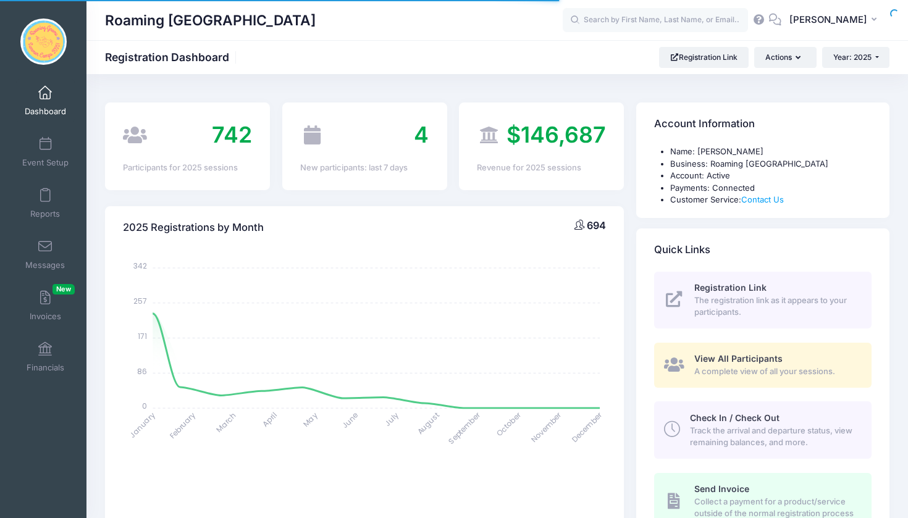
select select
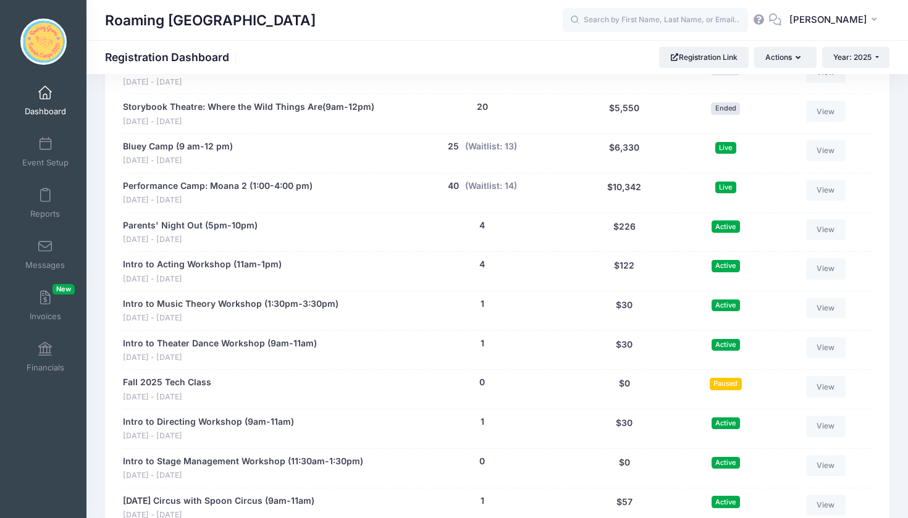
scroll to position [2221, 0]
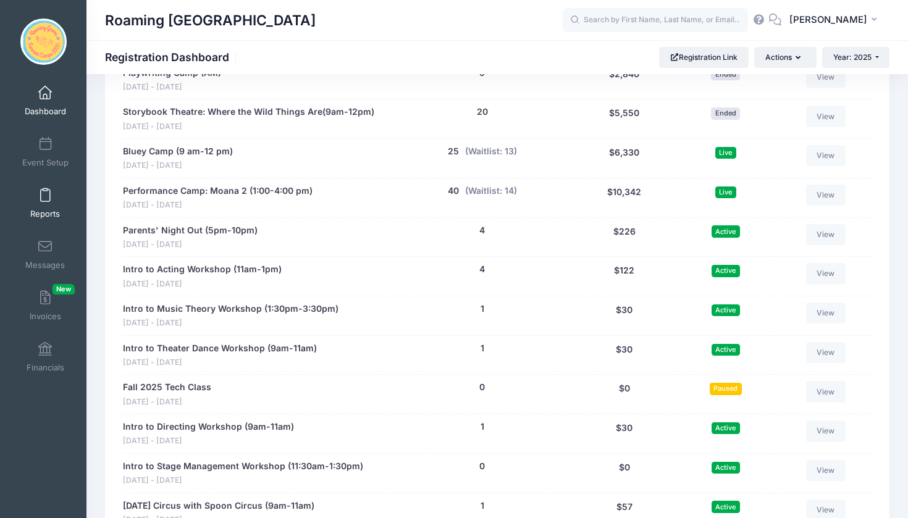
click at [45, 203] on link "Reports" at bounding box center [45, 203] width 59 height 43
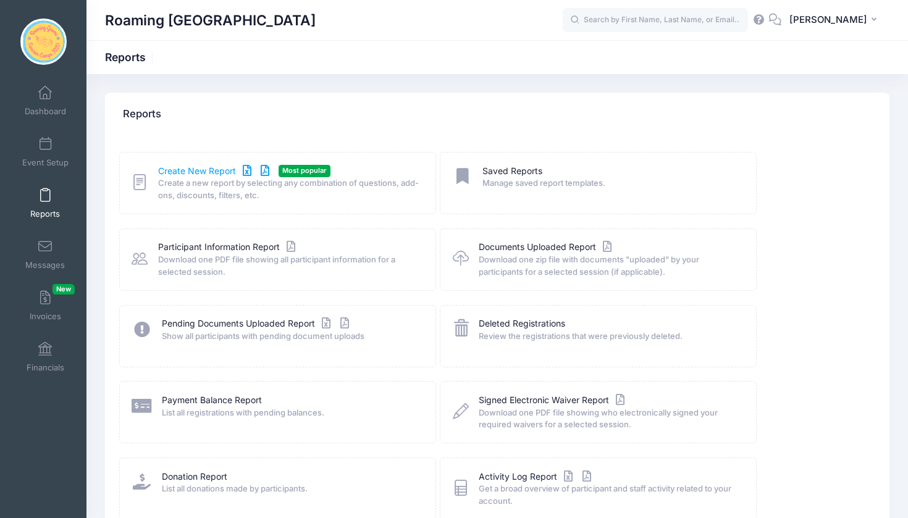
click at [183, 170] on link "Create New Report" at bounding box center [215, 171] width 115 height 13
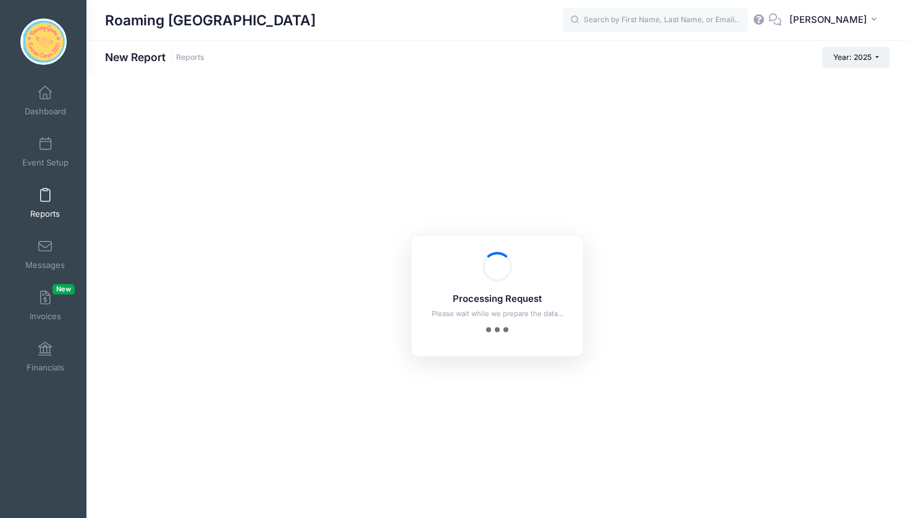
checkbox input "true"
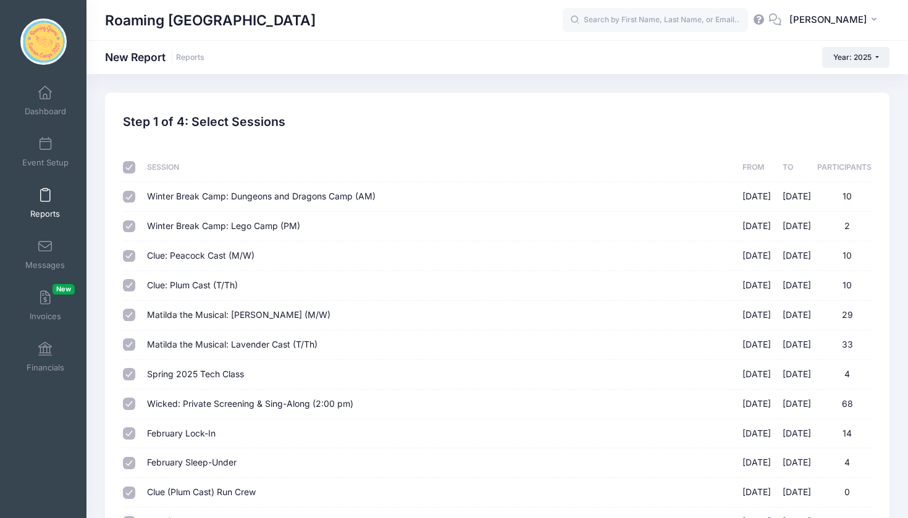
click at [128, 167] on input "checkbox" at bounding box center [129, 167] width 12 height 12
checkbox input "false"
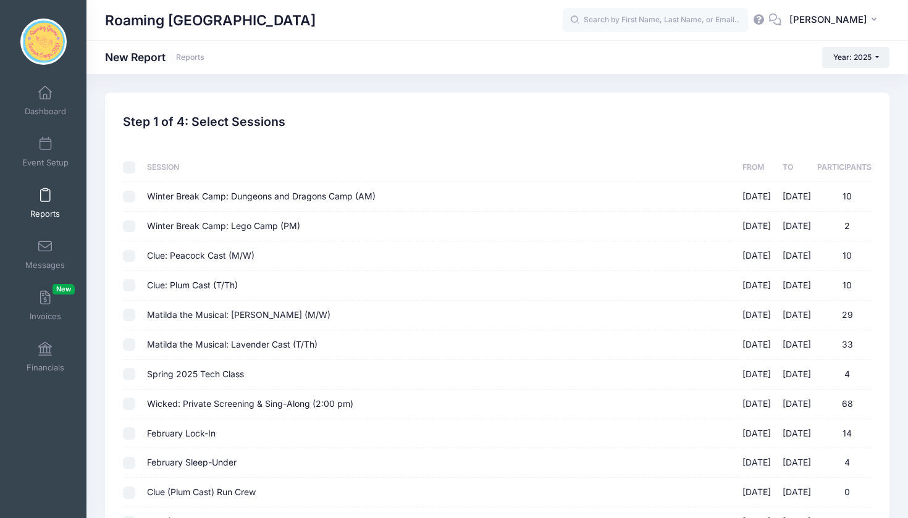
checkbox input "false"
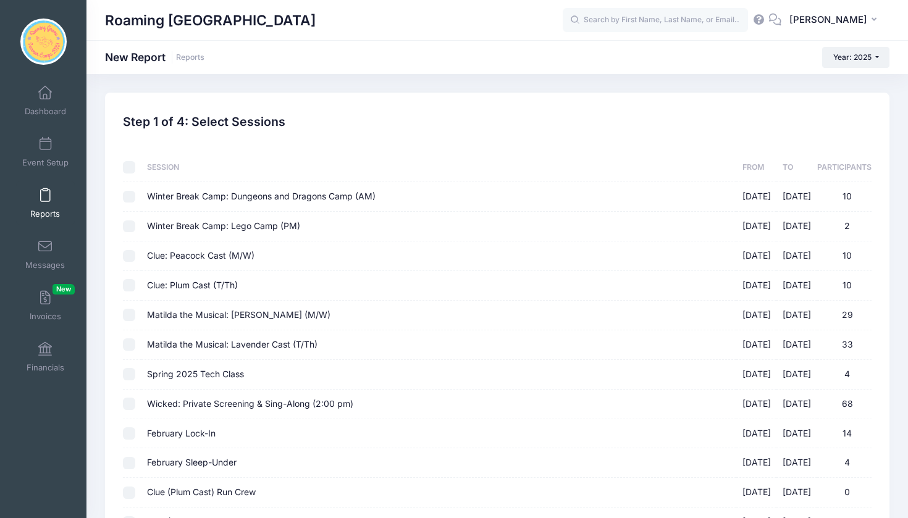
checkbox input "false"
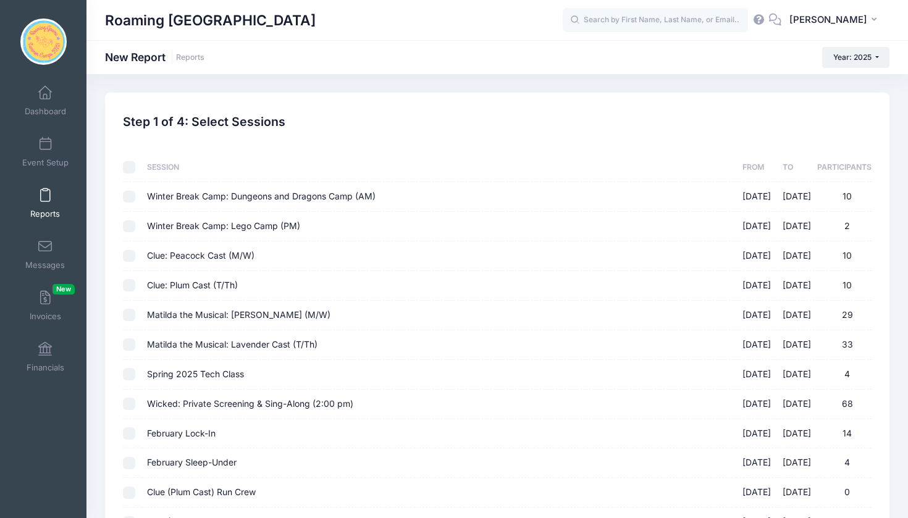
checkbox input "false"
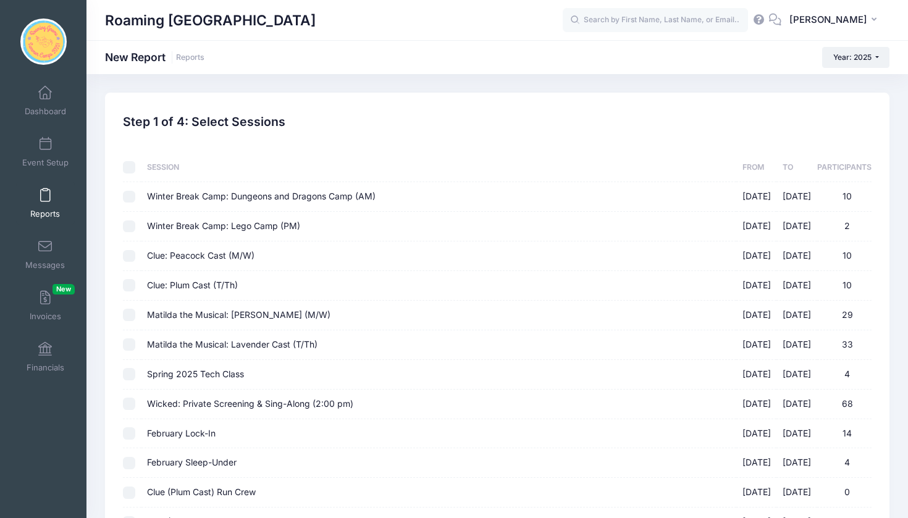
checkbox input "false"
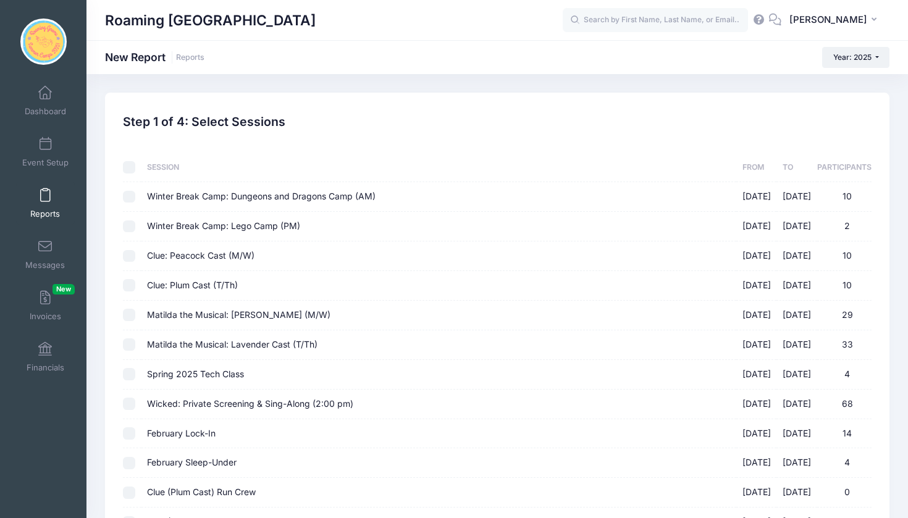
checkbox input "false"
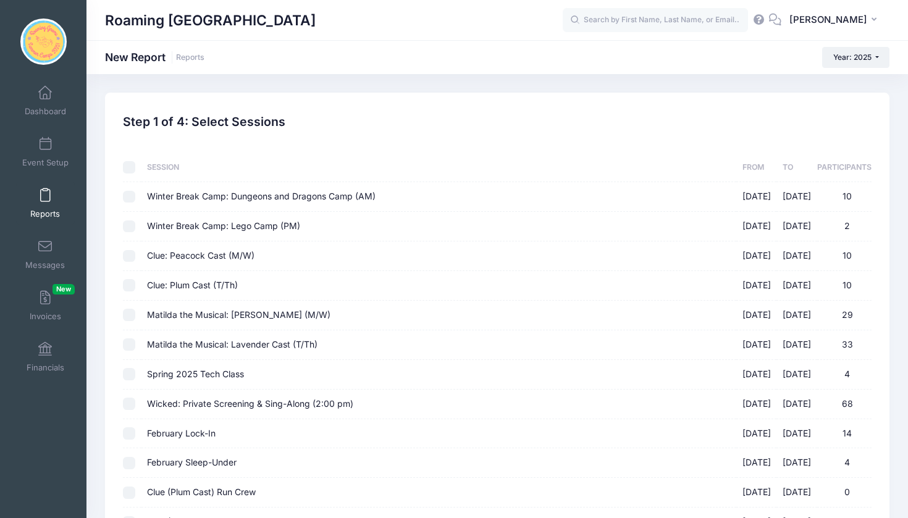
checkbox input "false"
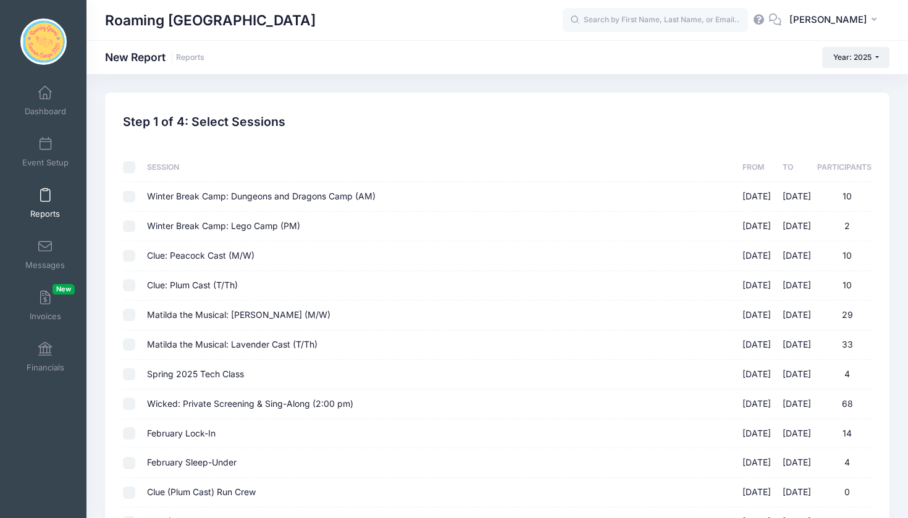
checkbox input "false"
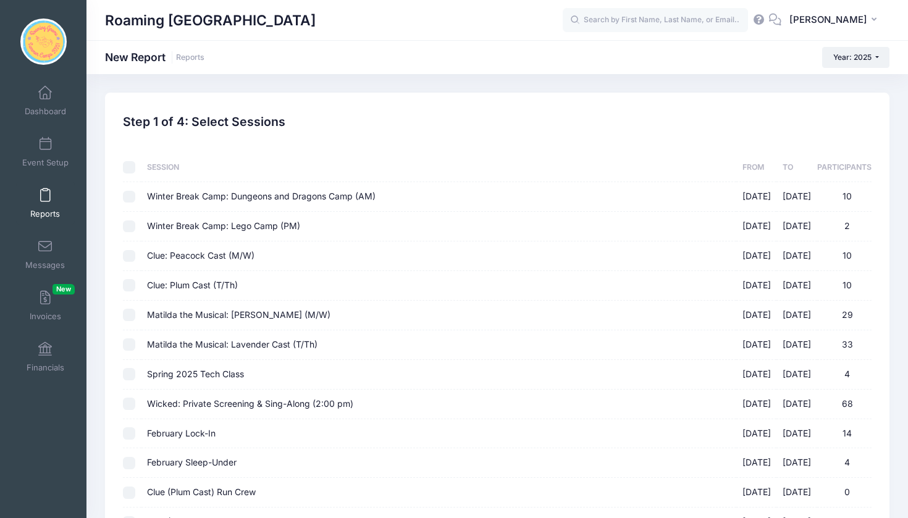
checkbox input "false"
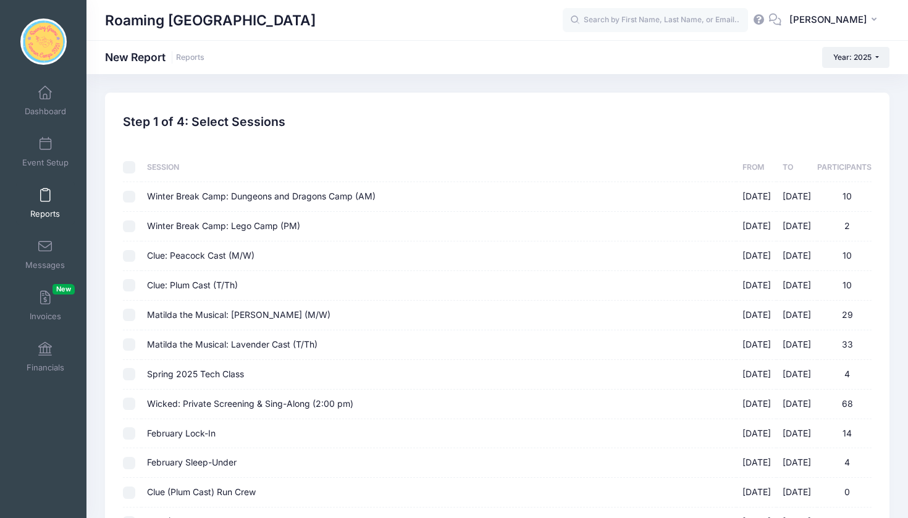
checkbox input "false"
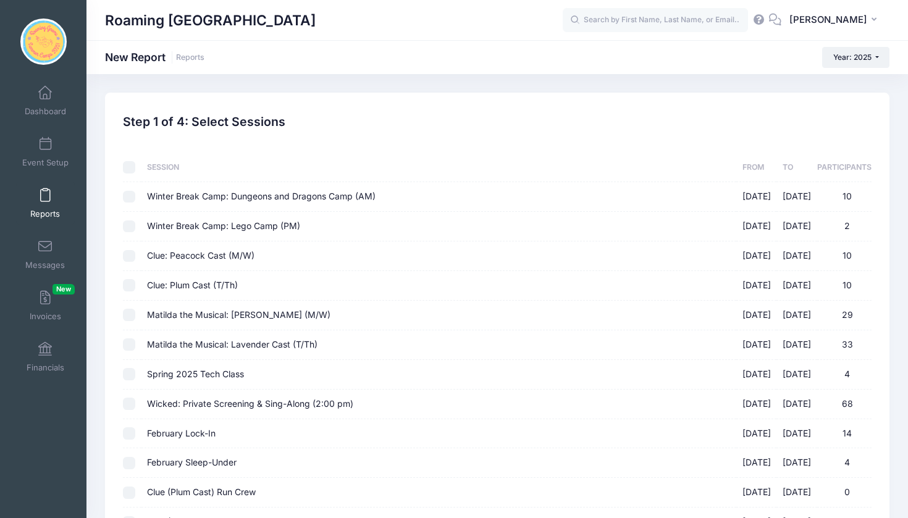
checkbox input "false"
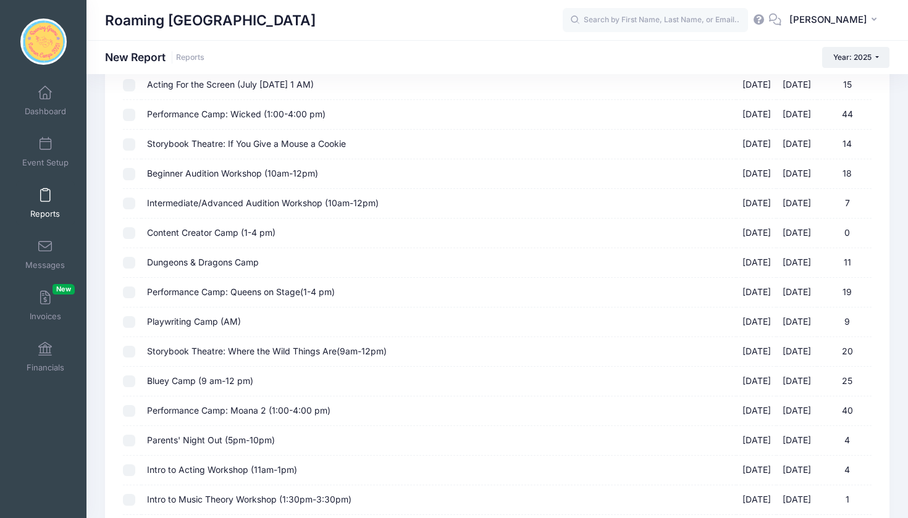
scroll to position [1038, 0]
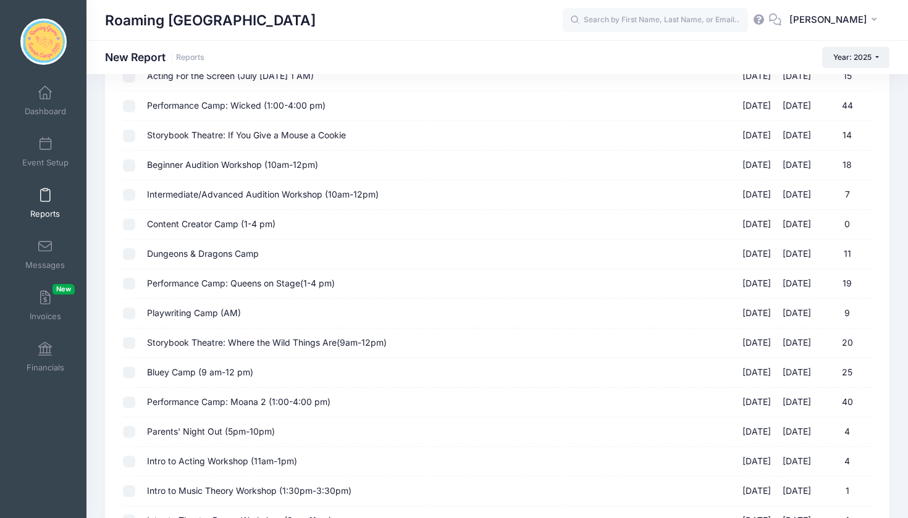
click at [130, 367] on input "Bluey Camp (9 am-12 pm) 08/11/2025 - 08/15/2025 25" at bounding box center [129, 373] width 12 height 12
checkbox input "true"
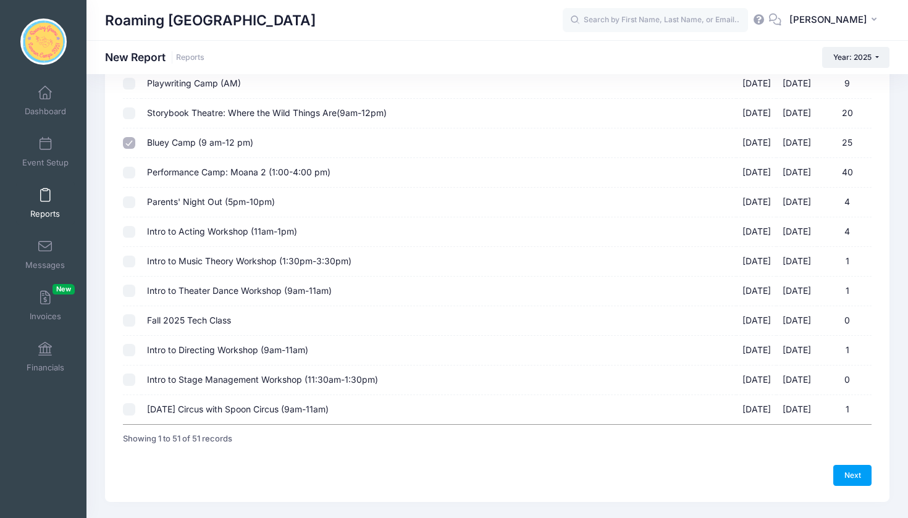
scroll to position [1267, 0]
click at [858, 466] on link "Next" at bounding box center [852, 476] width 38 height 21
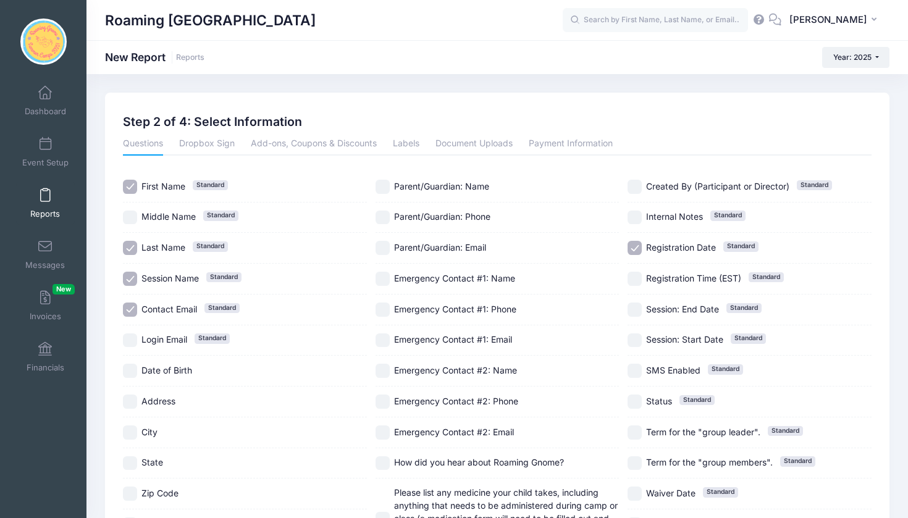
click at [132, 275] on input "Session Name Standard" at bounding box center [130, 279] width 14 height 14
checkbox input "true"
click at [130, 315] on input "Contact Email Standard" at bounding box center [130, 310] width 14 height 14
checkbox input "false"
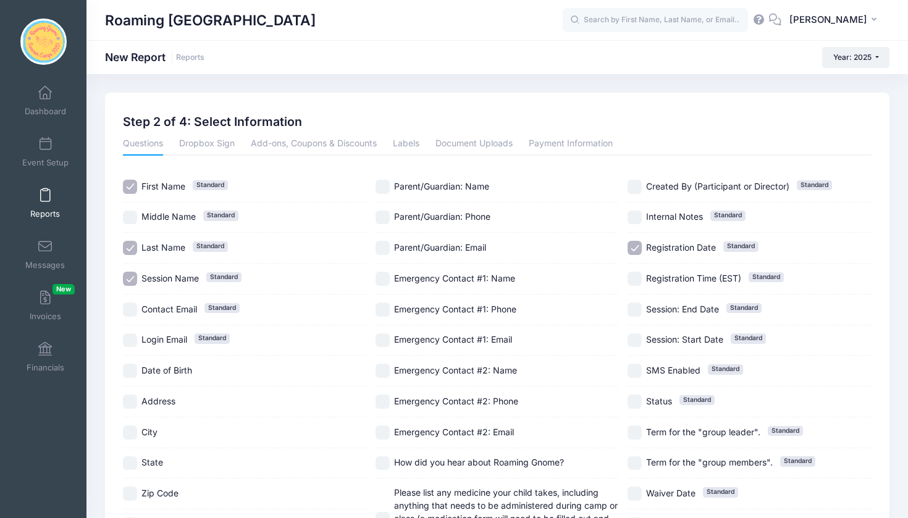
click at [635, 255] on input "Registration Date Standard" at bounding box center [634, 248] width 14 height 14
checkbox input "false"
click at [382, 181] on input "Parent/Guardian: Name" at bounding box center [382, 187] width 14 height 14
checkbox input "true"
click at [383, 211] on input "Parent/Guardian: Phone" at bounding box center [382, 218] width 14 height 14
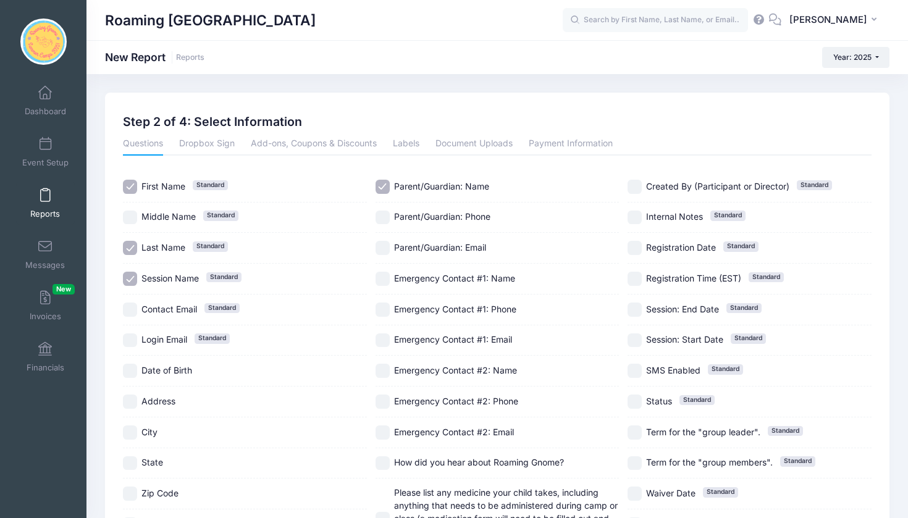
checkbox input "true"
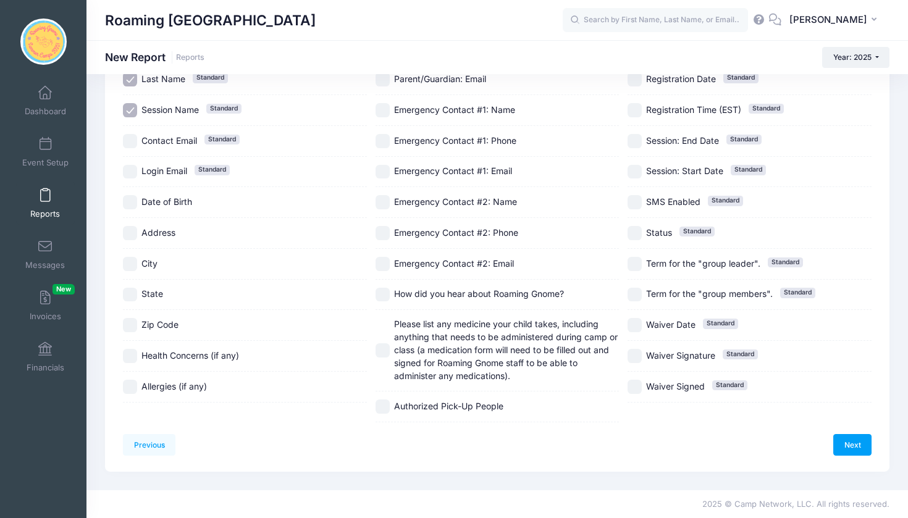
scroll to position [184, 0]
click at [855, 434] on link "Next" at bounding box center [852, 444] width 38 height 21
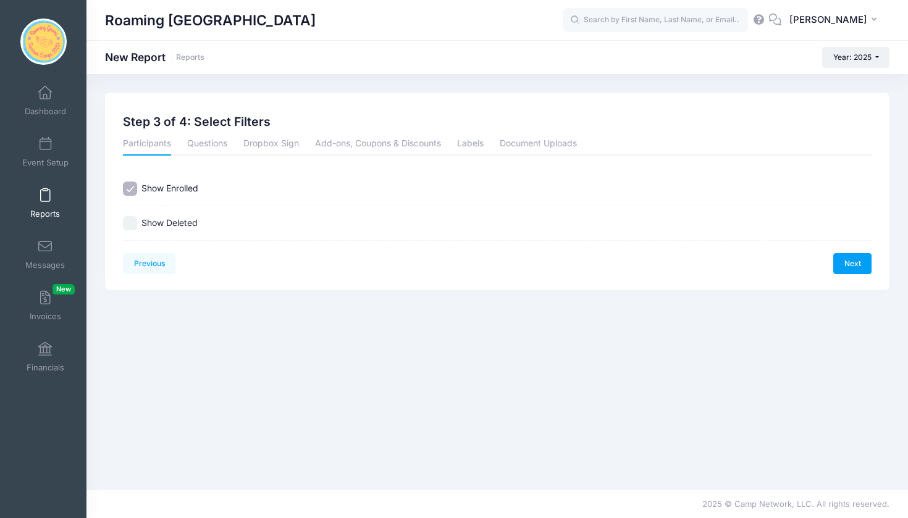
scroll to position [0, 0]
click at [855, 262] on link "Next" at bounding box center [852, 263] width 38 height 21
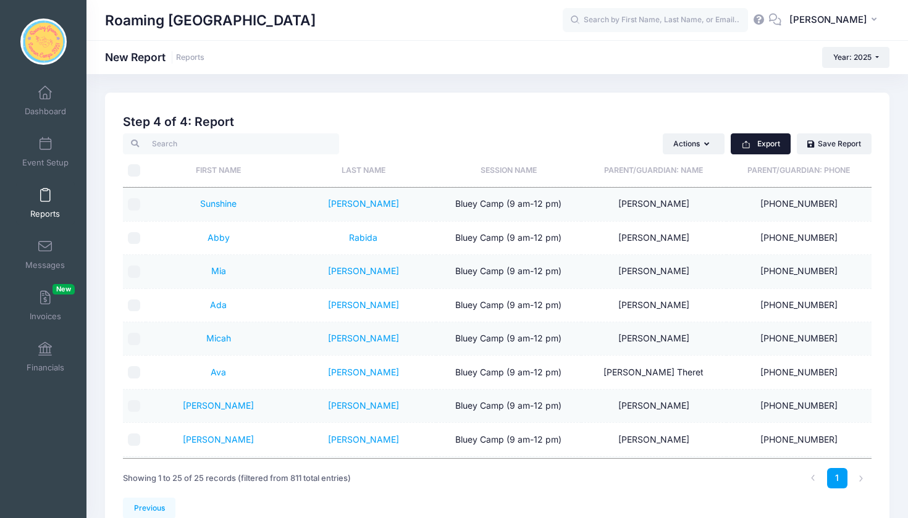
click at [765, 141] on button "Export" at bounding box center [761, 143] width 60 height 21
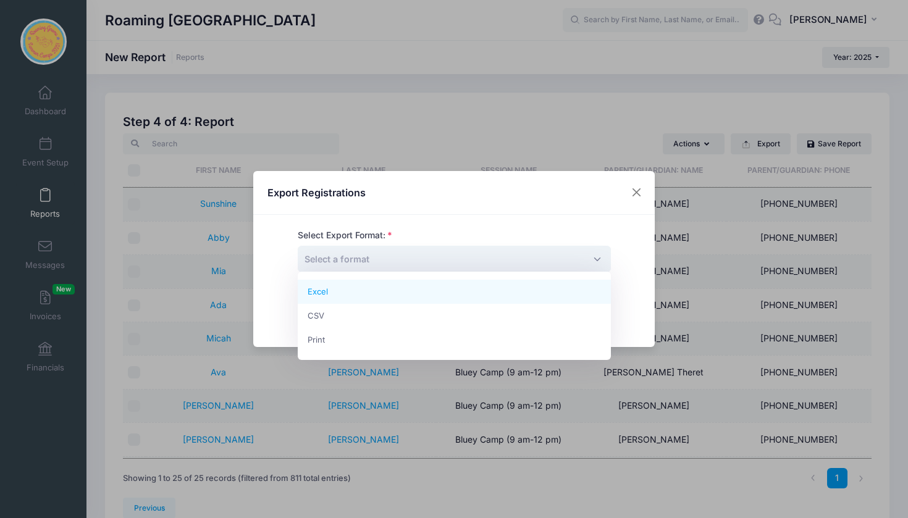
click at [595, 254] on span "Select a format" at bounding box center [454, 259] width 313 height 27
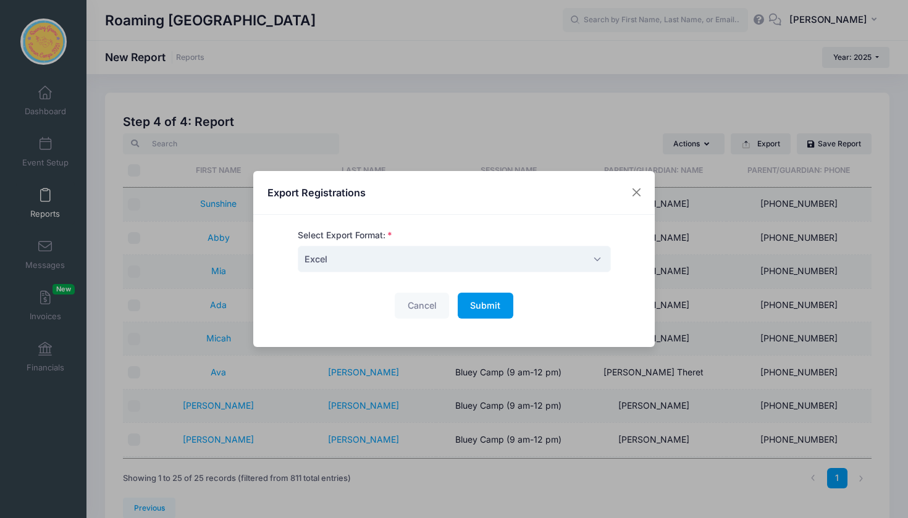
click at [493, 302] on span "Submit" at bounding box center [485, 305] width 30 height 10
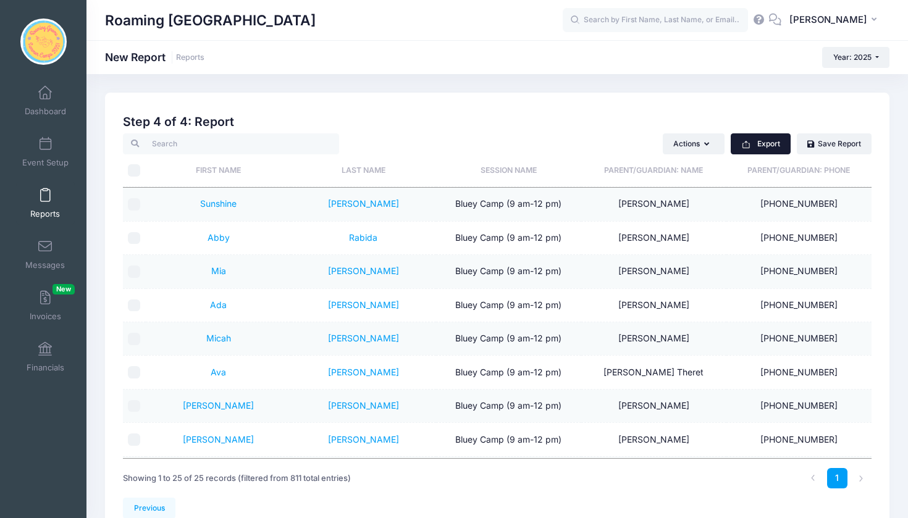
click at [758, 140] on button "Export" at bounding box center [761, 143] width 60 height 21
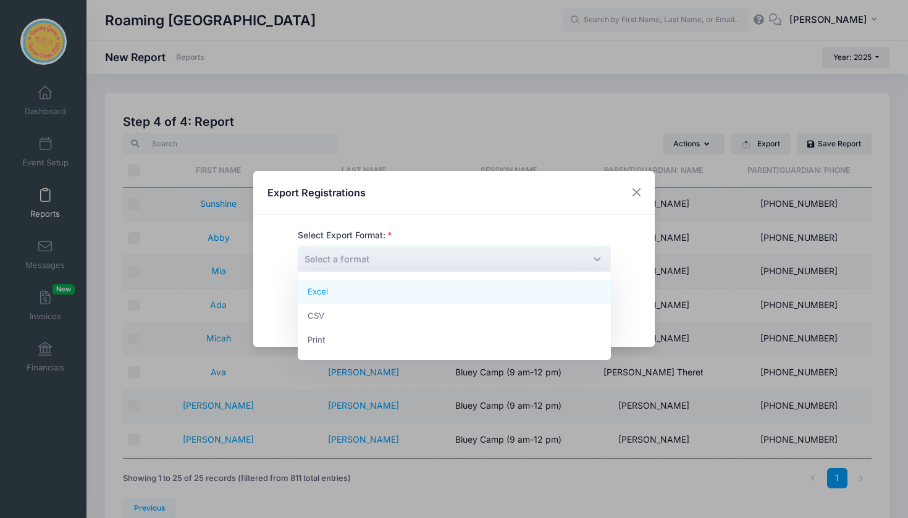
click at [598, 256] on span "Select a format" at bounding box center [454, 259] width 313 height 27
select select "excel"
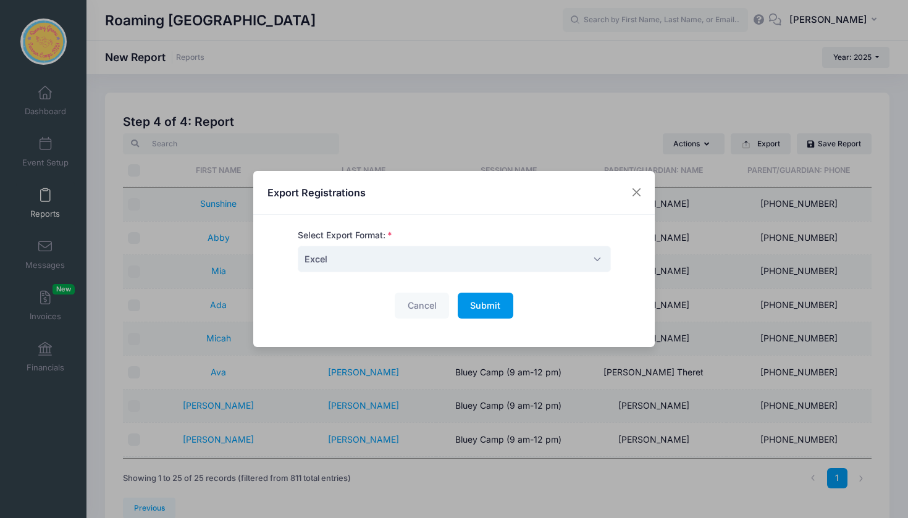
click at [487, 308] on span "Submit" at bounding box center [485, 305] width 30 height 10
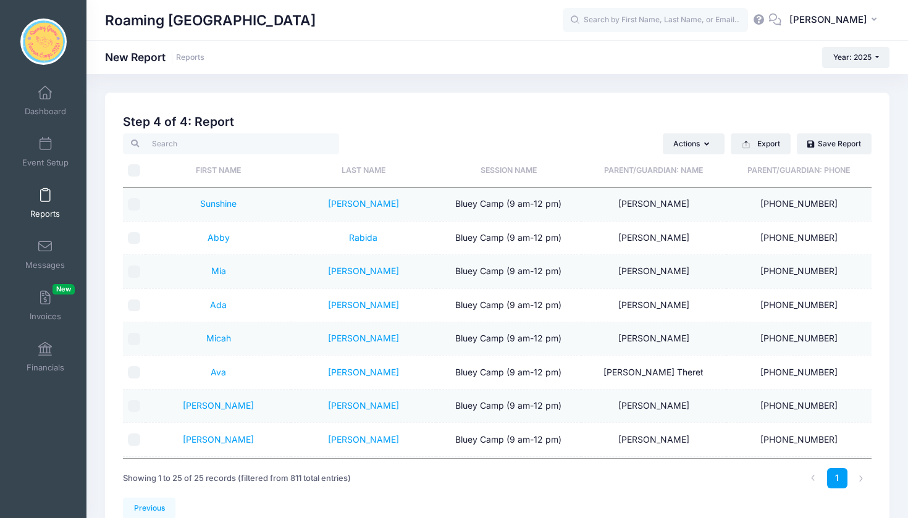
click at [45, 196] on span at bounding box center [45, 196] width 0 height 14
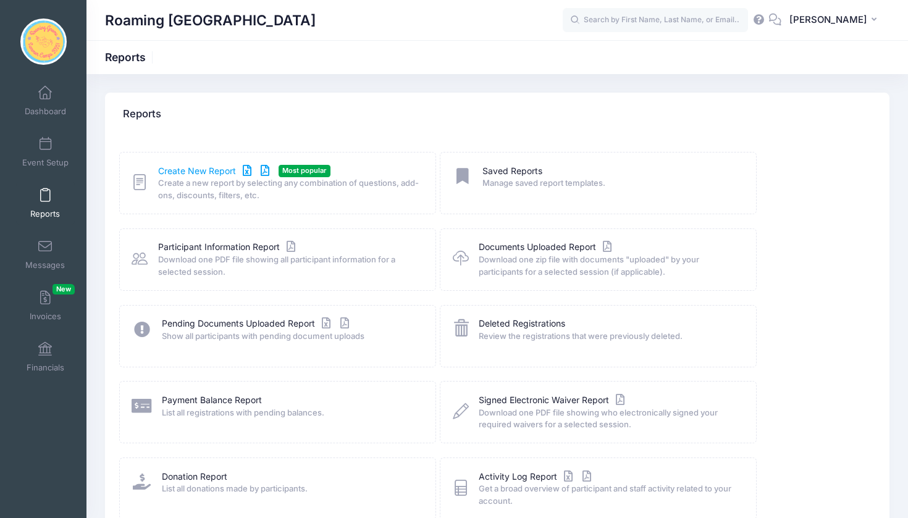
click at [172, 170] on link "Create New Report" at bounding box center [215, 171] width 115 height 13
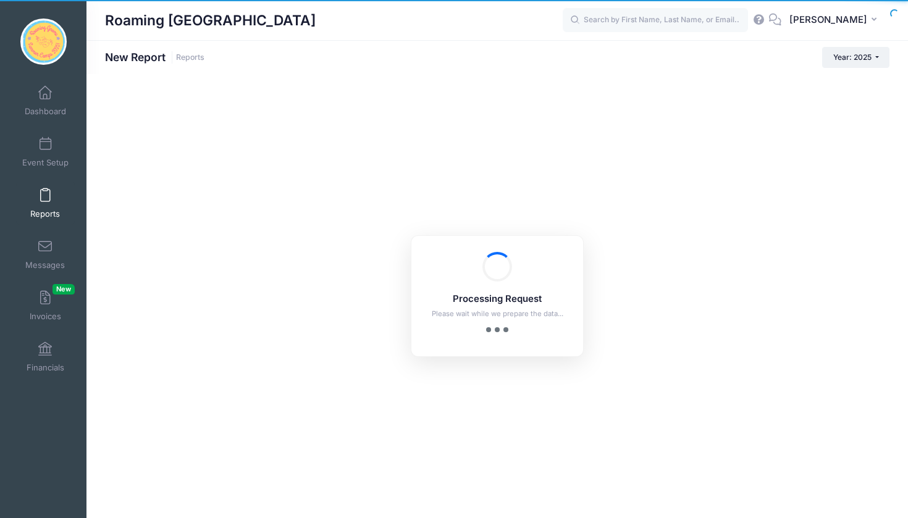
checkbox input "true"
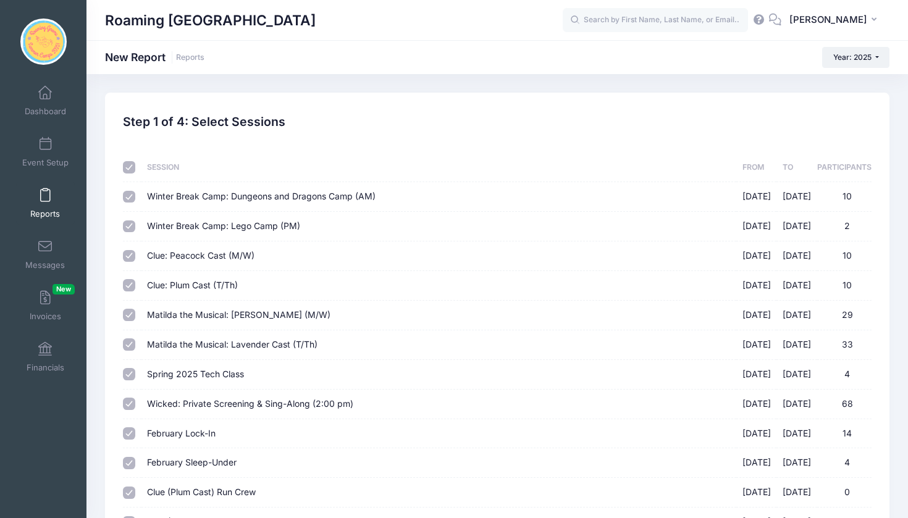
click at [132, 166] on input "checkbox" at bounding box center [129, 167] width 12 height 12
checkbox input "false"
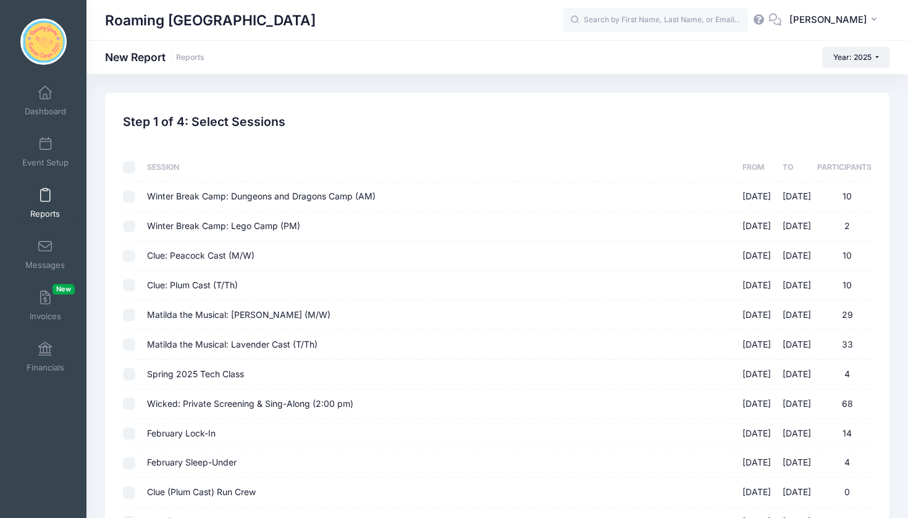
checkbox input "false"
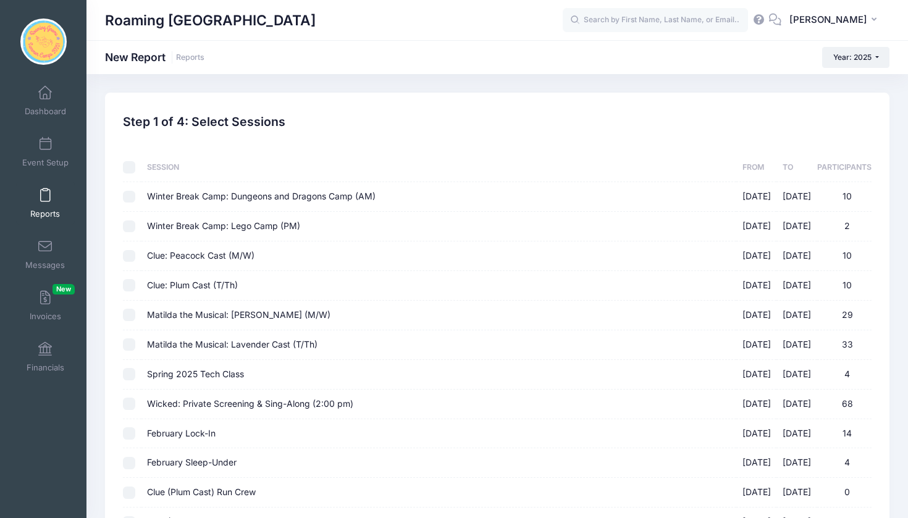
checkbox input "false"
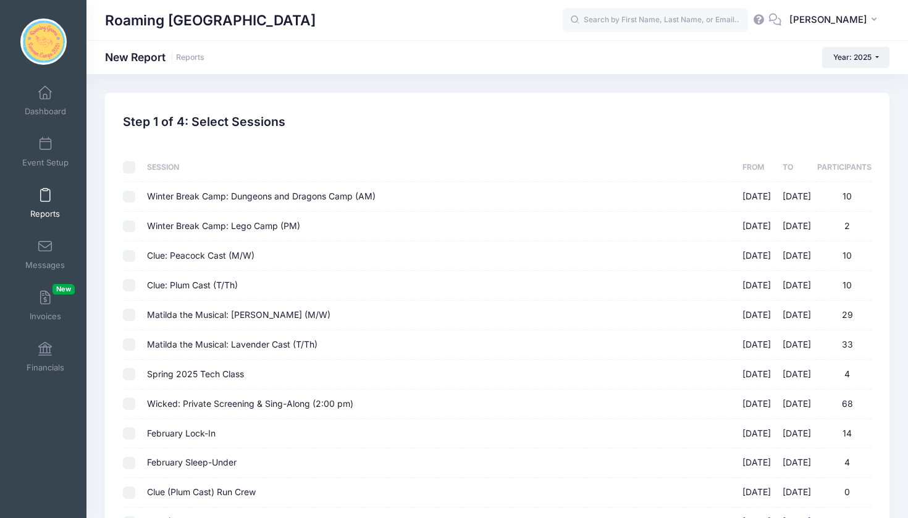
checkbox input "false"
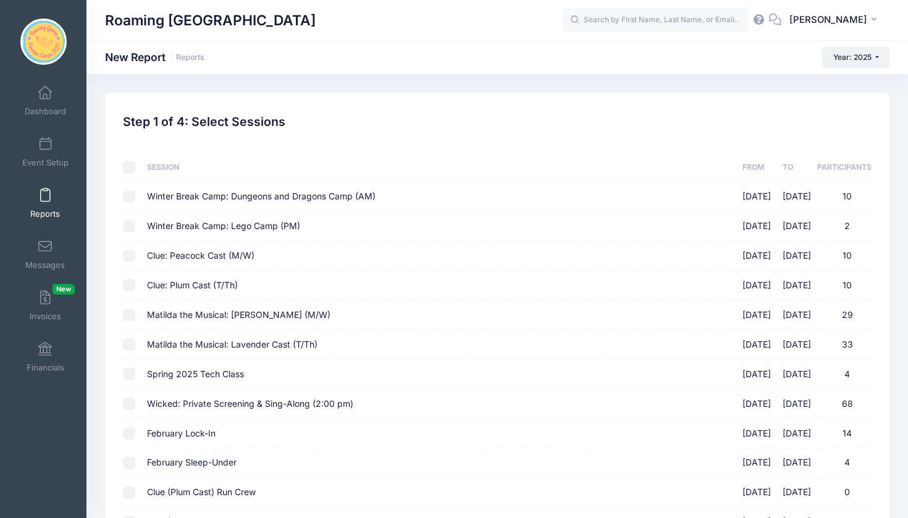
checkbox input "false"
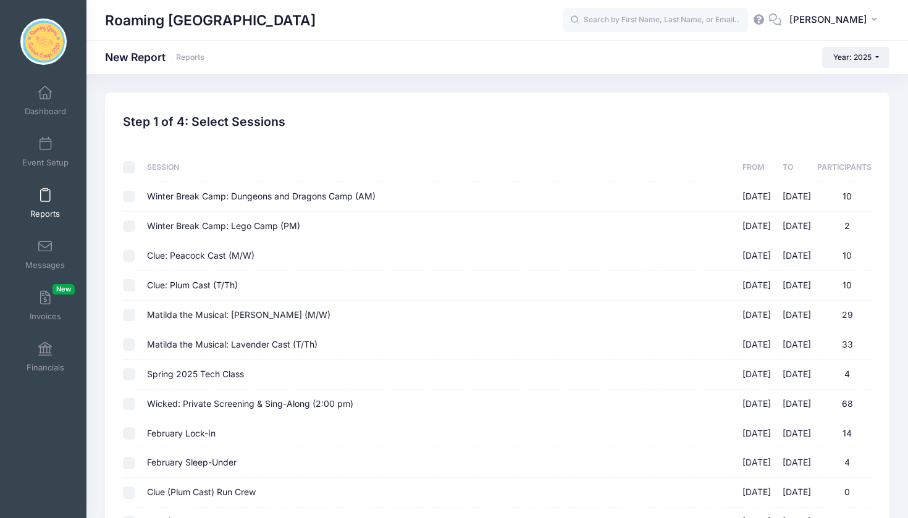
checkbox input "false"
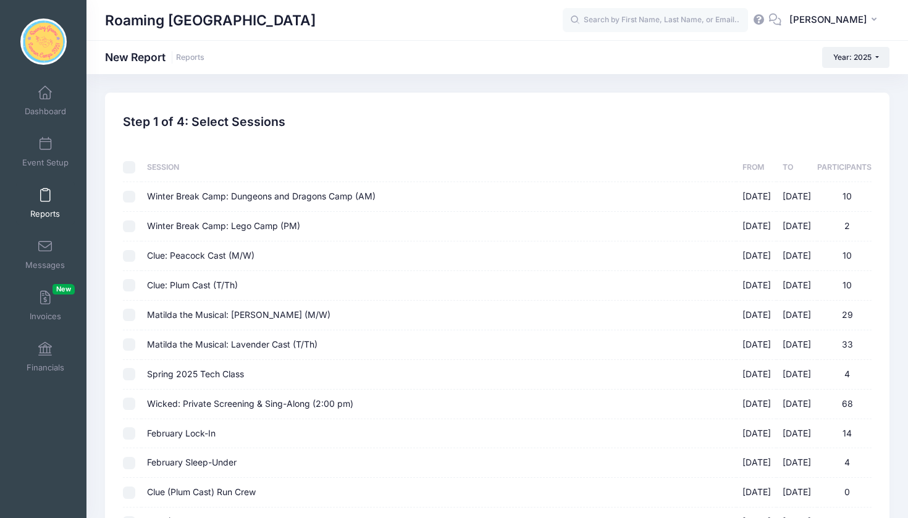
checkbox input "false"
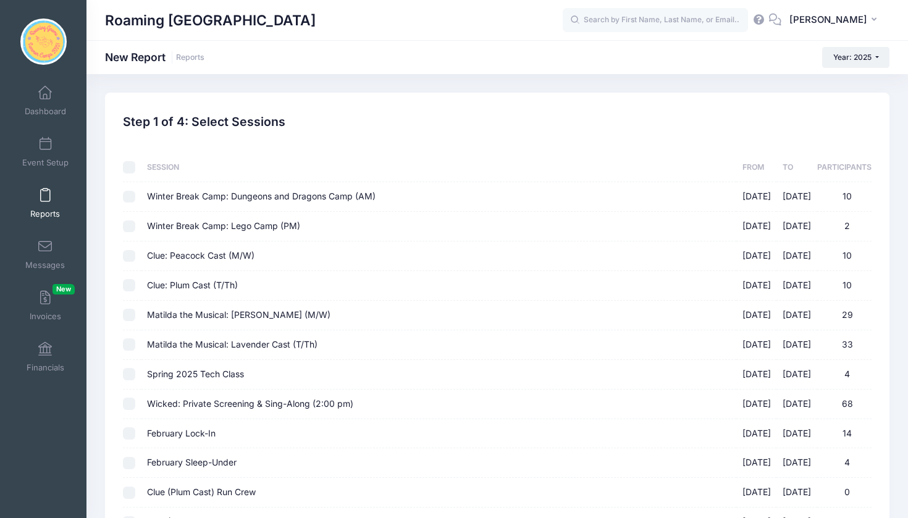
checkbox input "false"
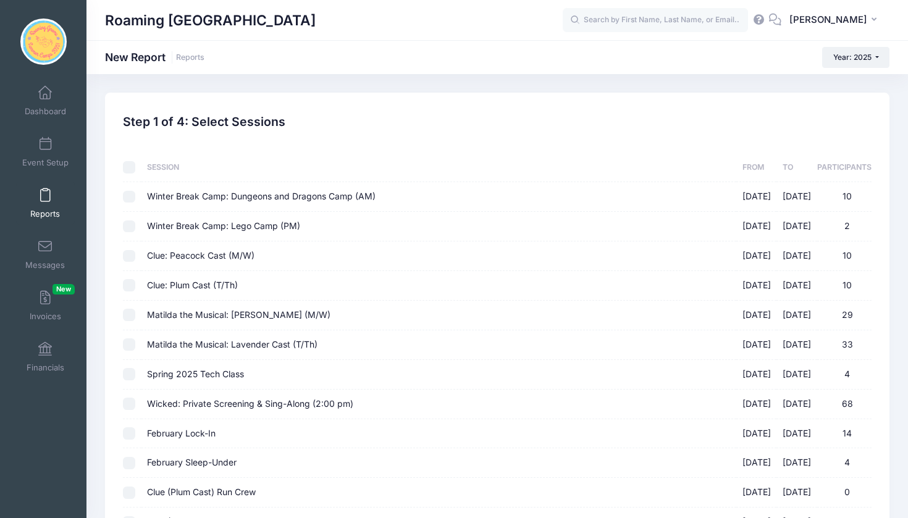
checkbox input "false"
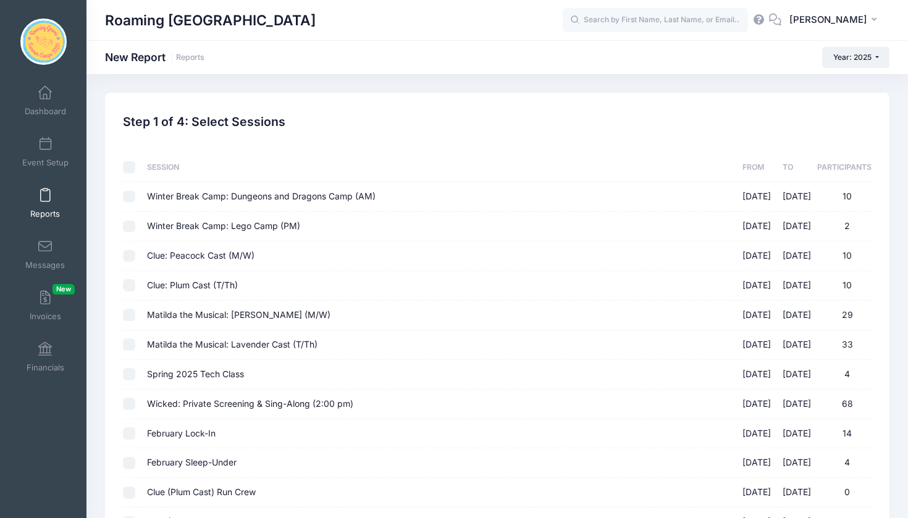
checkbox input "false"
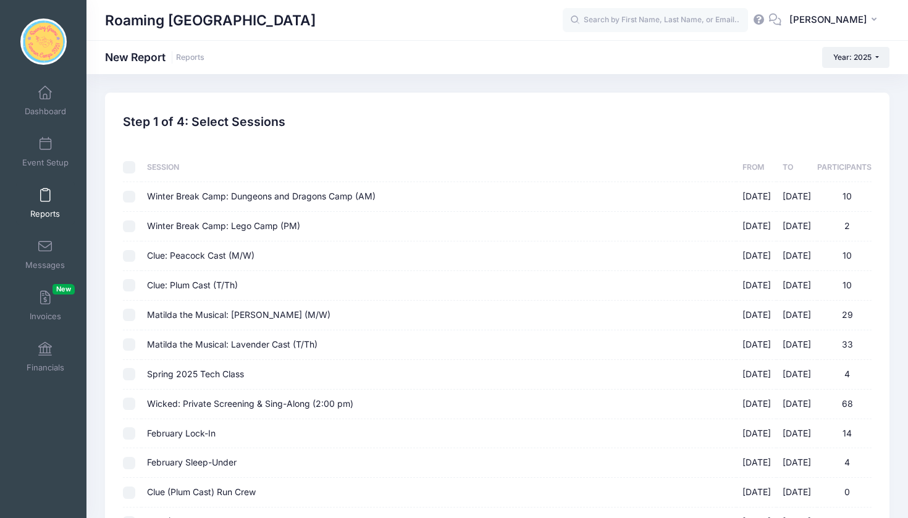
checkbox input "false"
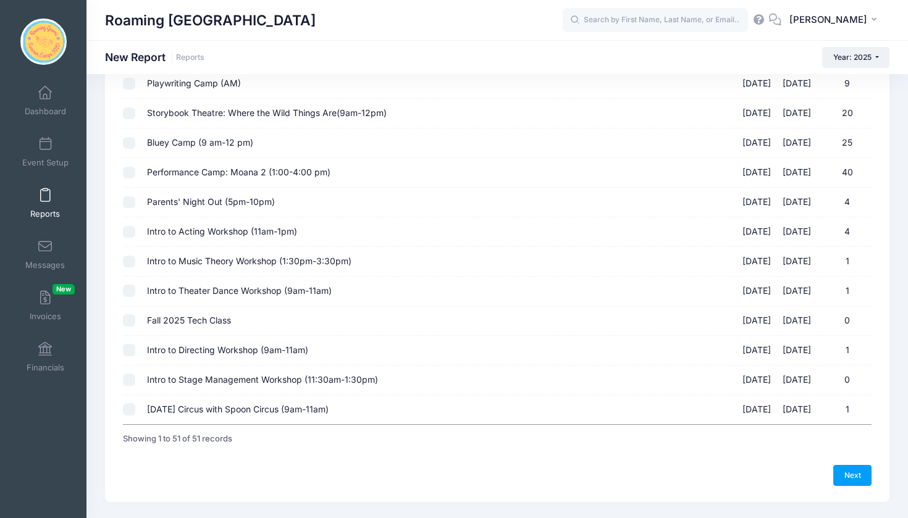
scroll to position [1267, 0]
click at [127, 167] on input "Performance Camp: Moana 2 (1:00-4:00 pm) 08/11/2025 - 08/15/2025 40" at bounding box center [129, 173] width 12 height 12
checkbox input "true"
click at [855, 466] on link "Next" at bounding box center [852, 476] width 38 height 21
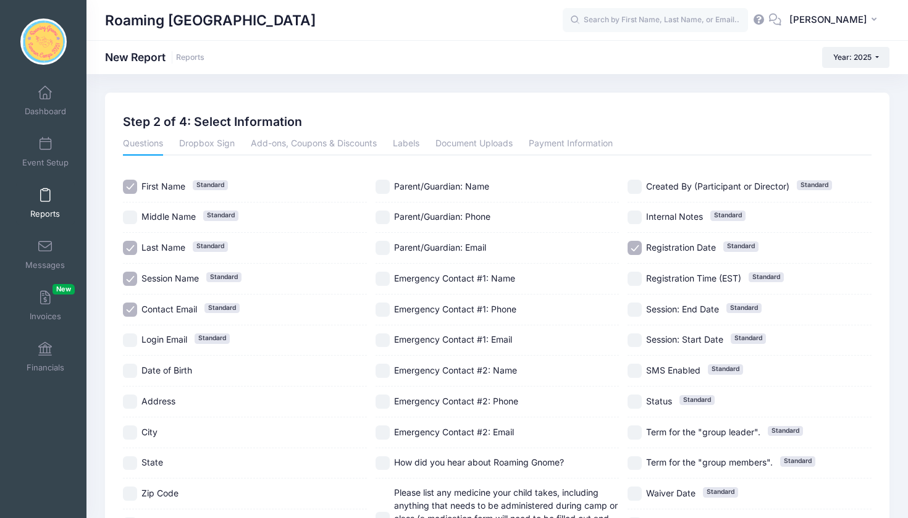
click at [127, 308] on input "Contact Email Standard" at bounding box center [130, 310] width 14 height 14
checkbox input "false"
click at [635, 251] on input "Registration Date Standard" at bounding box center [634, 248] width 14 height 14
checkbox input "false"
click at [384, 180] on input "Parent/Guardian: Name" at bounding box center [382, 187] width 14 height 14
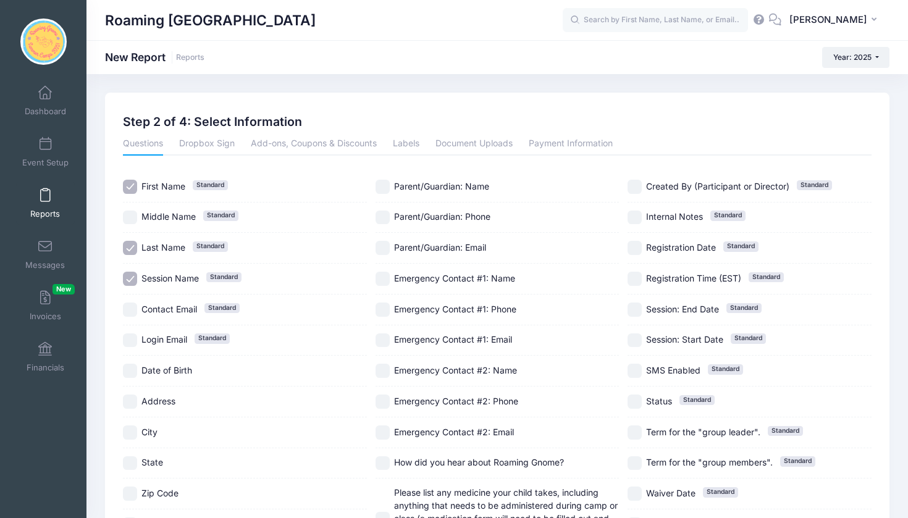
checkbox input "true"
click at [387, 211] on input "Parent/Guardian: Phone" at bounding box center [382, 218] width 14 height 14
checkbox input "true"
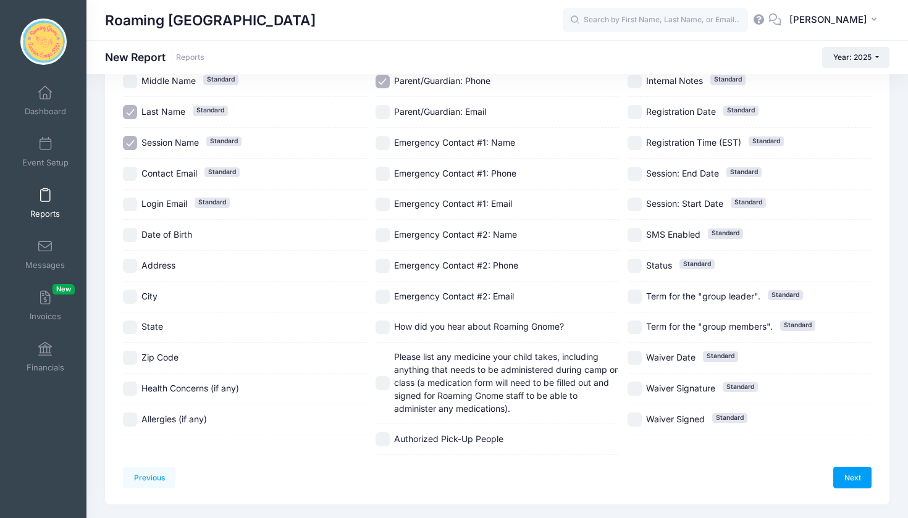
scroll to position [167, 0]
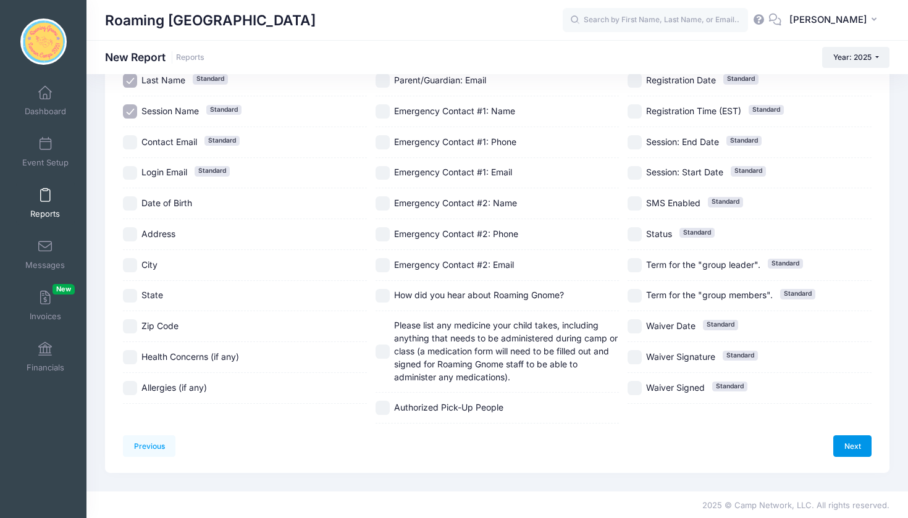
click at [838, 435] on link "Next" at bounding box center [852, 445] width 38 height 21
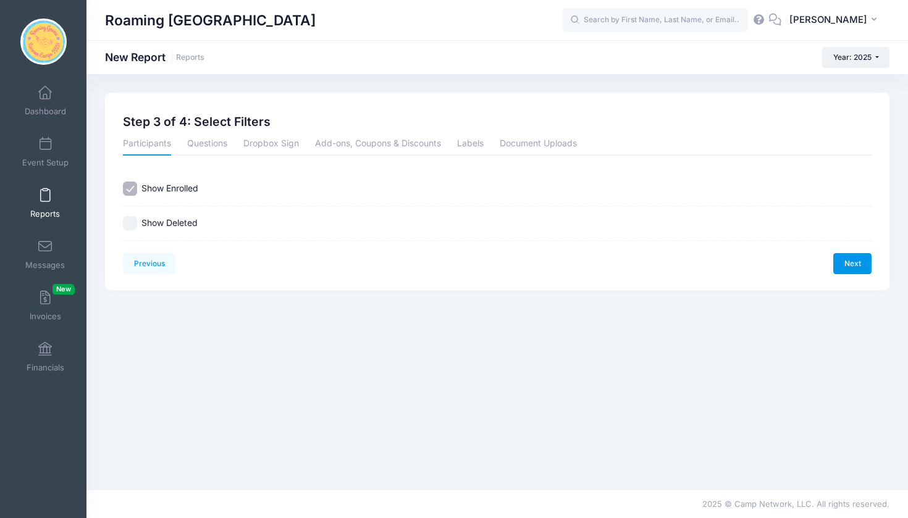
click at [862, 264] on link "Next" at bounding box center [852, 263] width 38 height 21
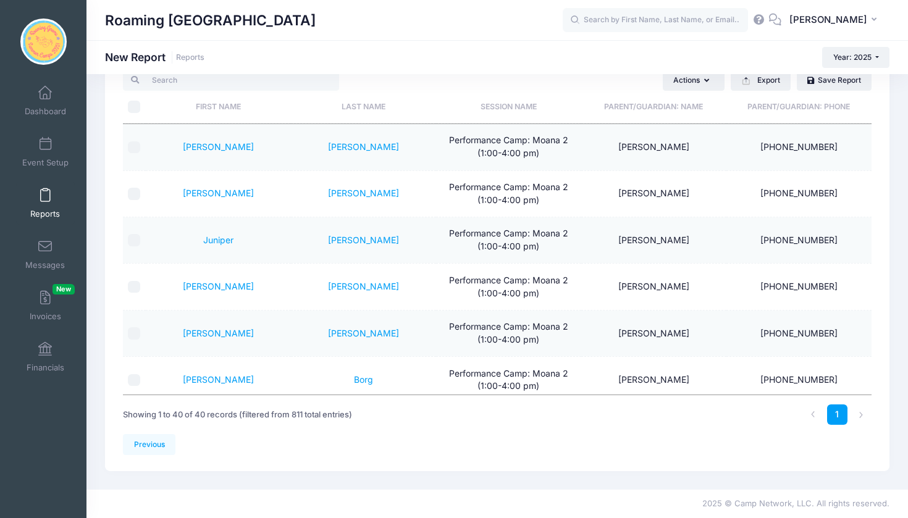
scroll to position [64, 0]
click at [135, 104] on input "\a \a" at bounding box center [134, 107] width 12 height 12
checkbox input "true"
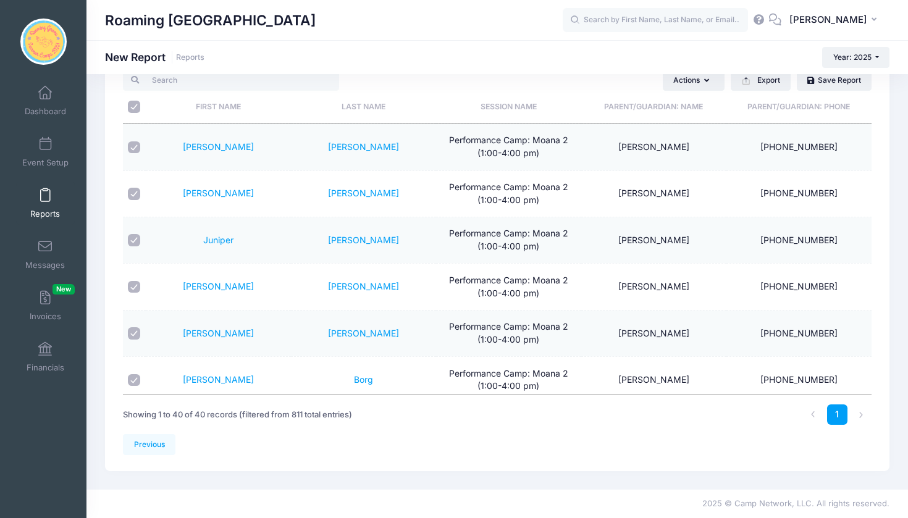
checkbox input "true"
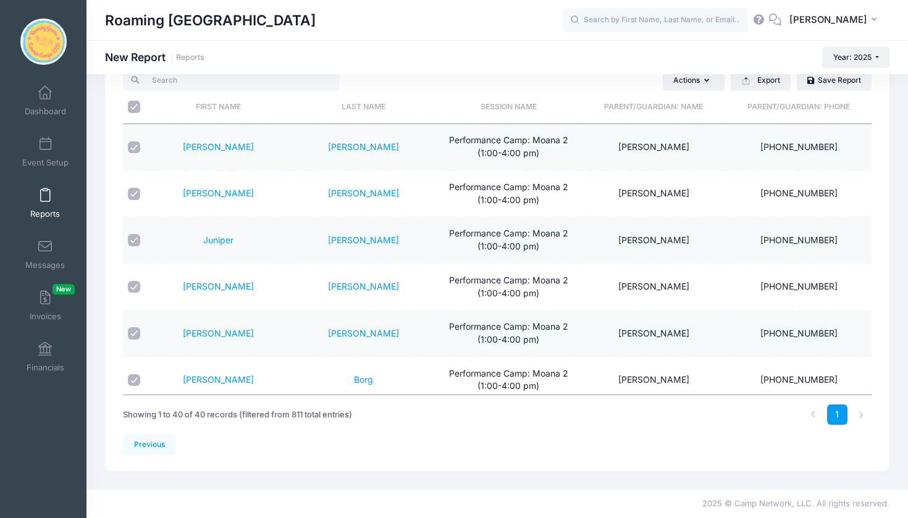
checkbox input "true"
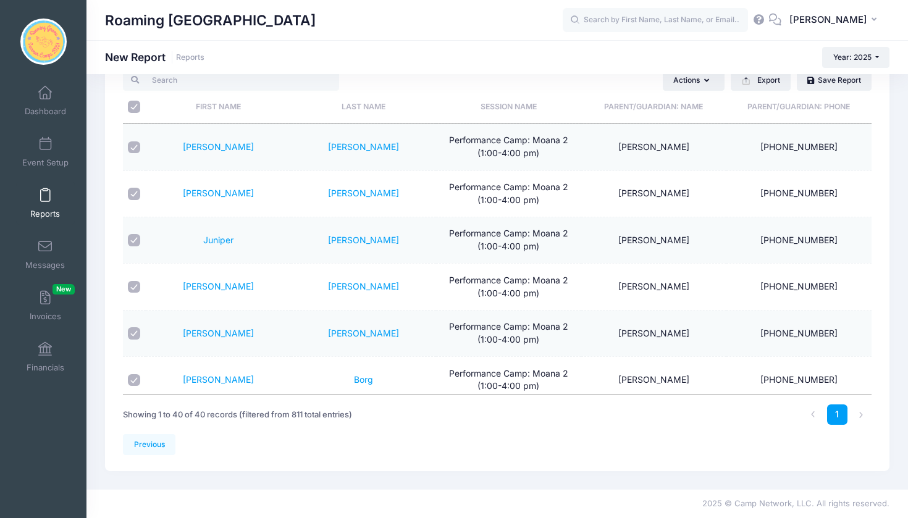
checkbox input "true"
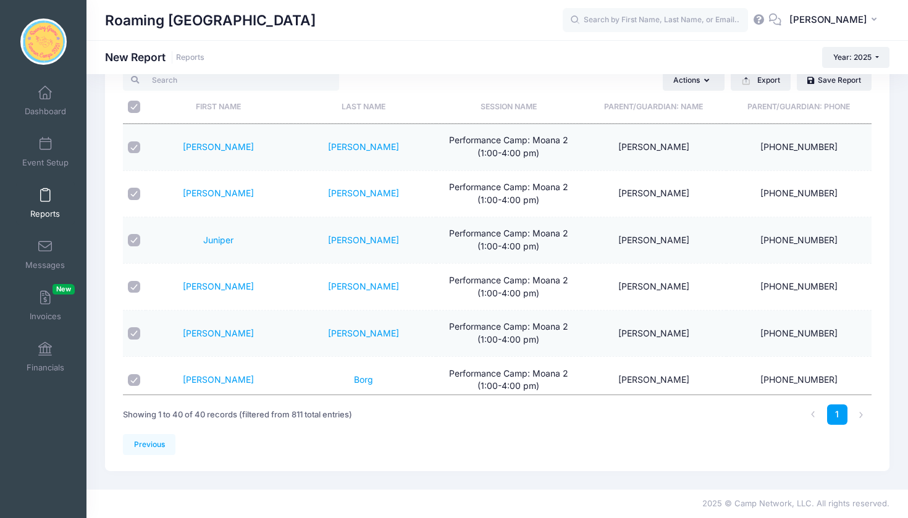
checkbox input "true"
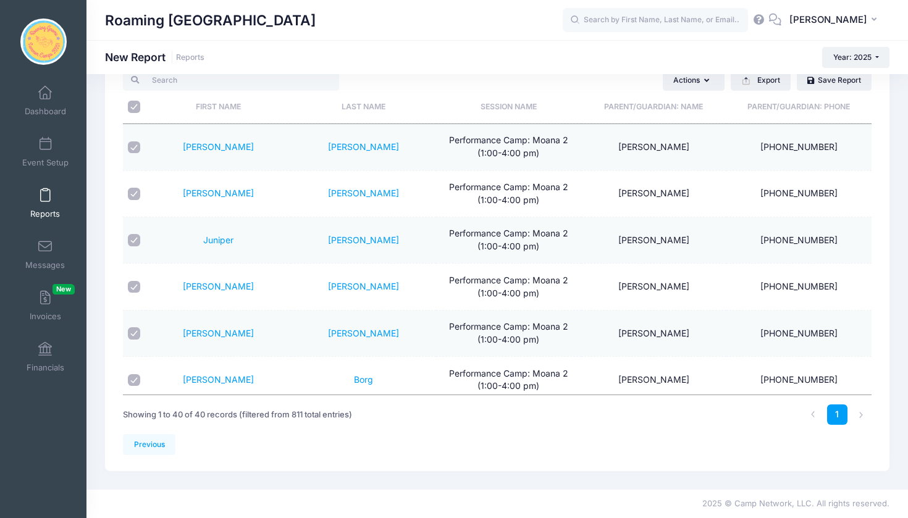
checkbox input "true"
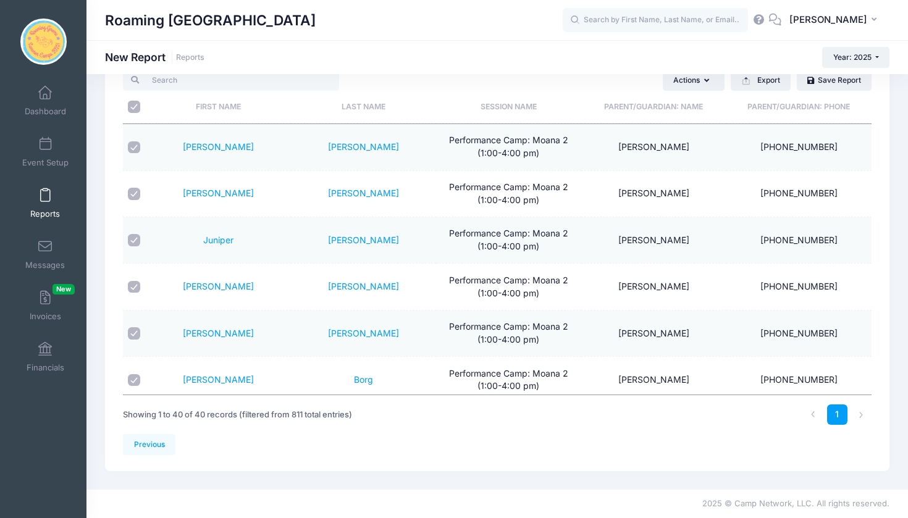
checkbox input "true"
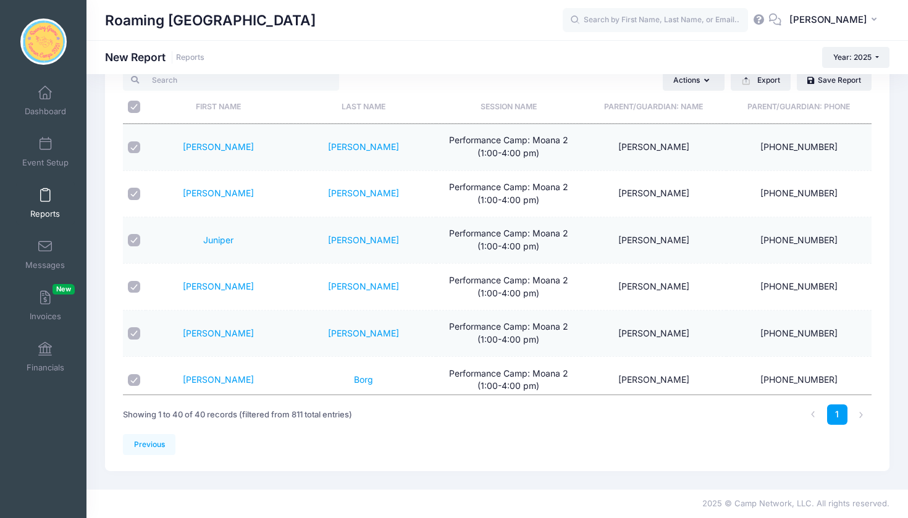
checkbox input "true"
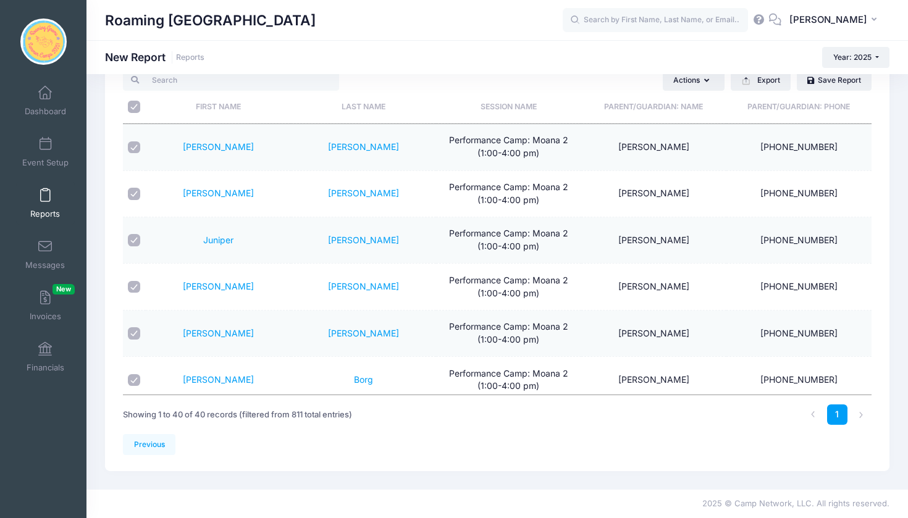
checkbox input "true"
click at [776, 83] on button "Export" at bounding box center [761, 80] width 60 height 21
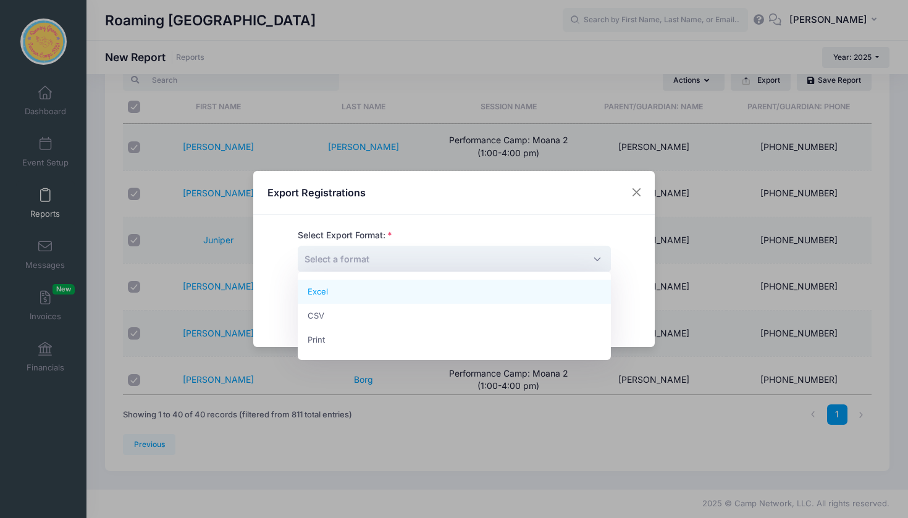
click at [595, 256] on span "Select a format" at bounding box center [454, 259] width 313 height 27
select select "excel"
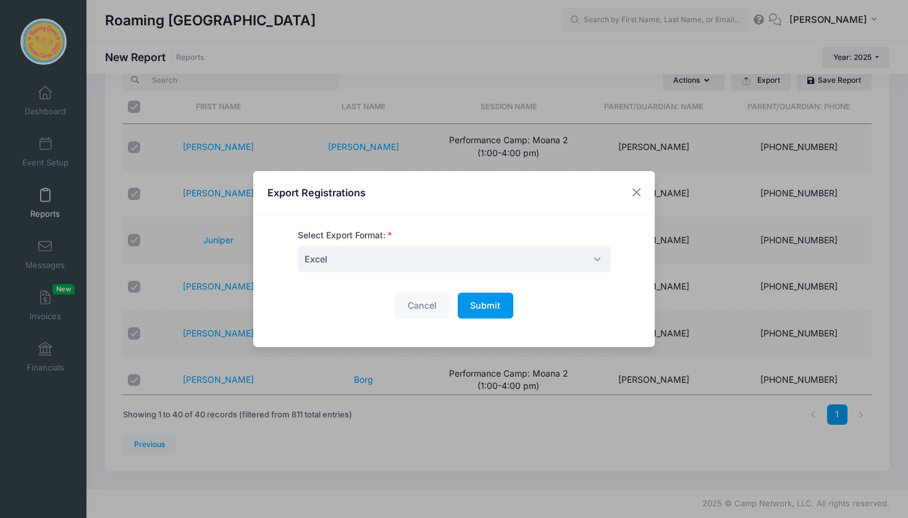
click at [487, 302] on span "Submit" at bounding box center [485, 305] width 30 height 10
